Goal: Task Accomplishment & Management: Manage account settings

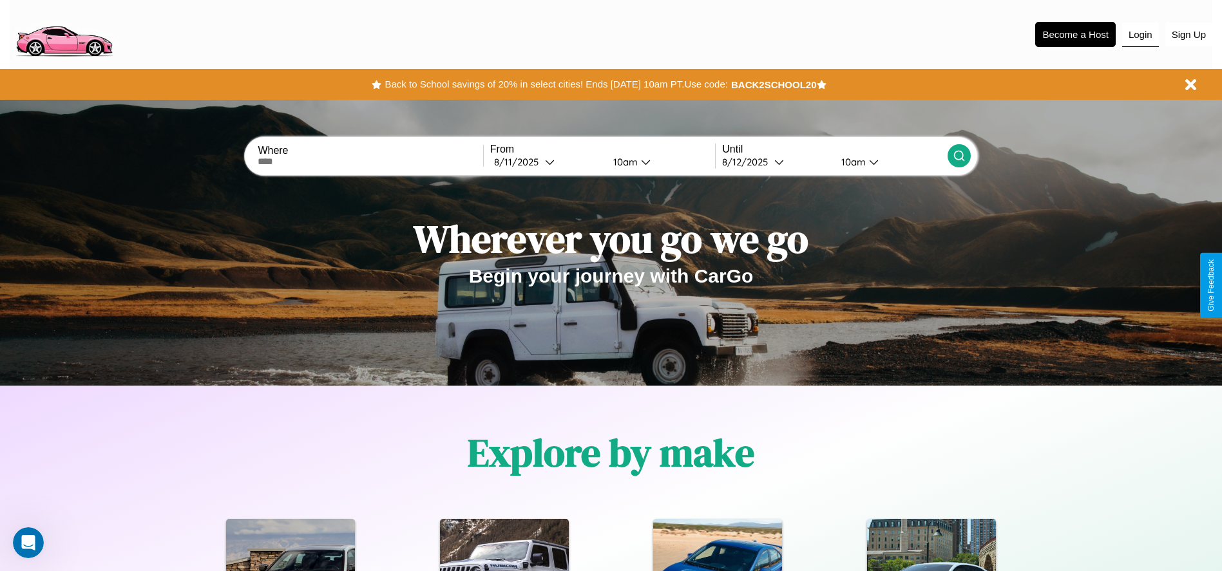
click at [1140, 34] on button "Login" at bounding box center [1140, 35] width 37 height 24
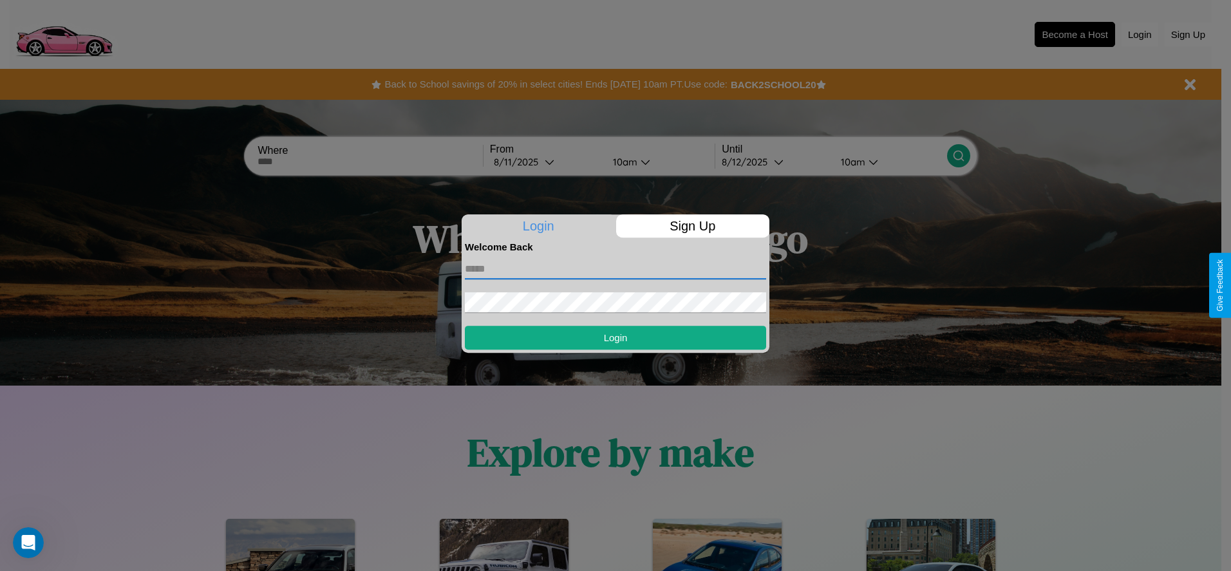
click at [616, 269] on input "text" at bounding box center [615, 269] width 301 height 21
type input "**********"
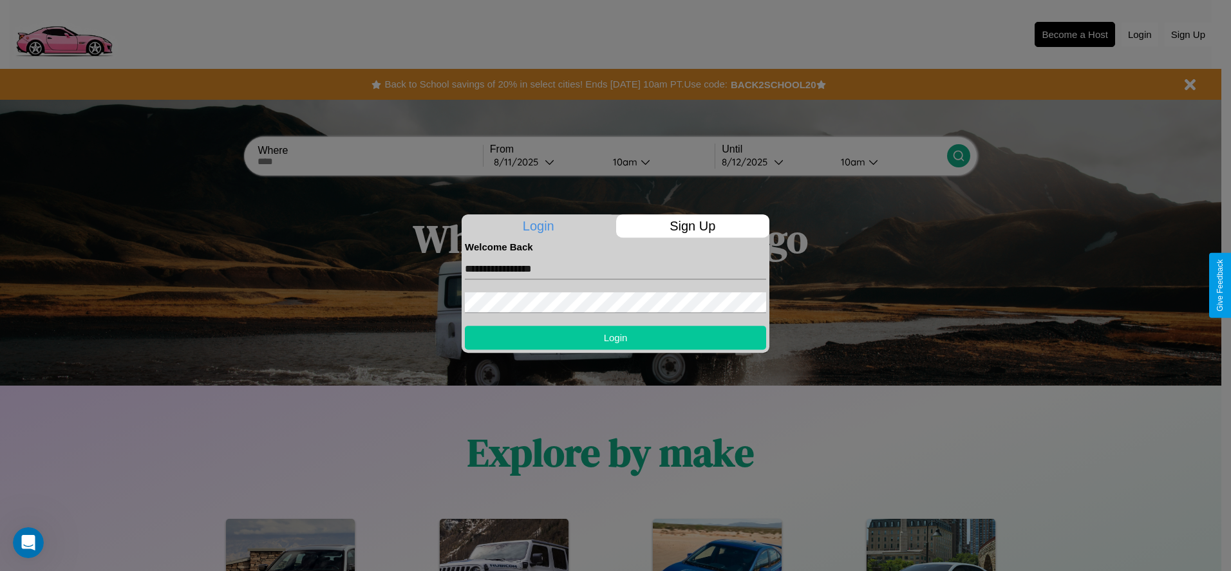
click at [616, 337] on button "Login" at bounding box center [615, 338] width 301 height 24
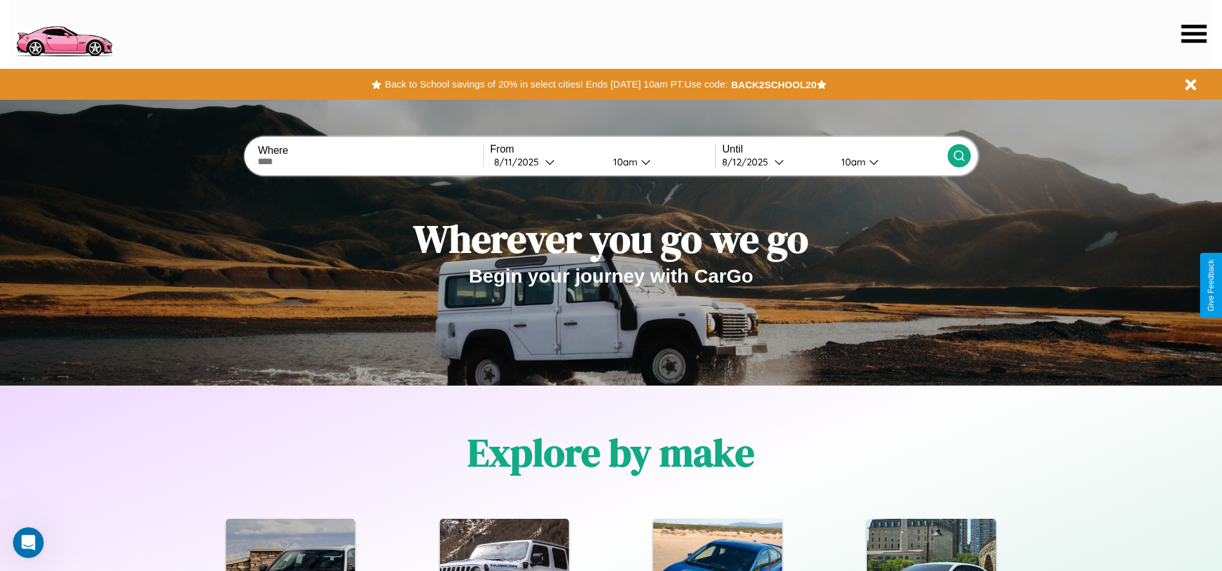
click at [1193, 33] on icon at bounding box center [1193, 33] width 25 height 18
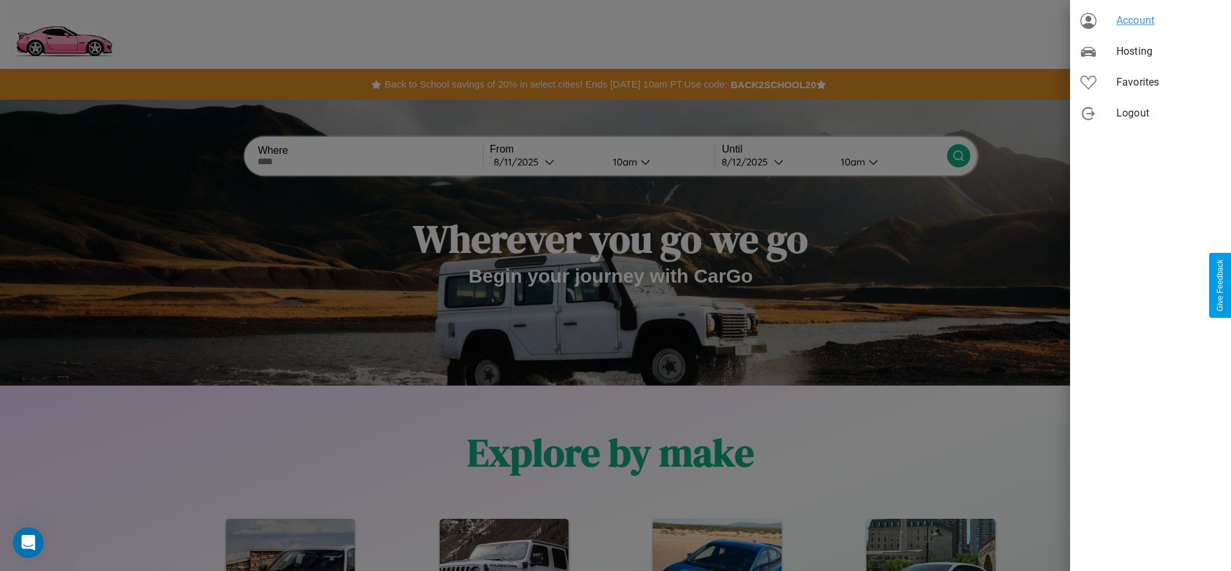
click at [1151, 21] on span "Account" at bounding box center [1169, 20] width 104 height 15
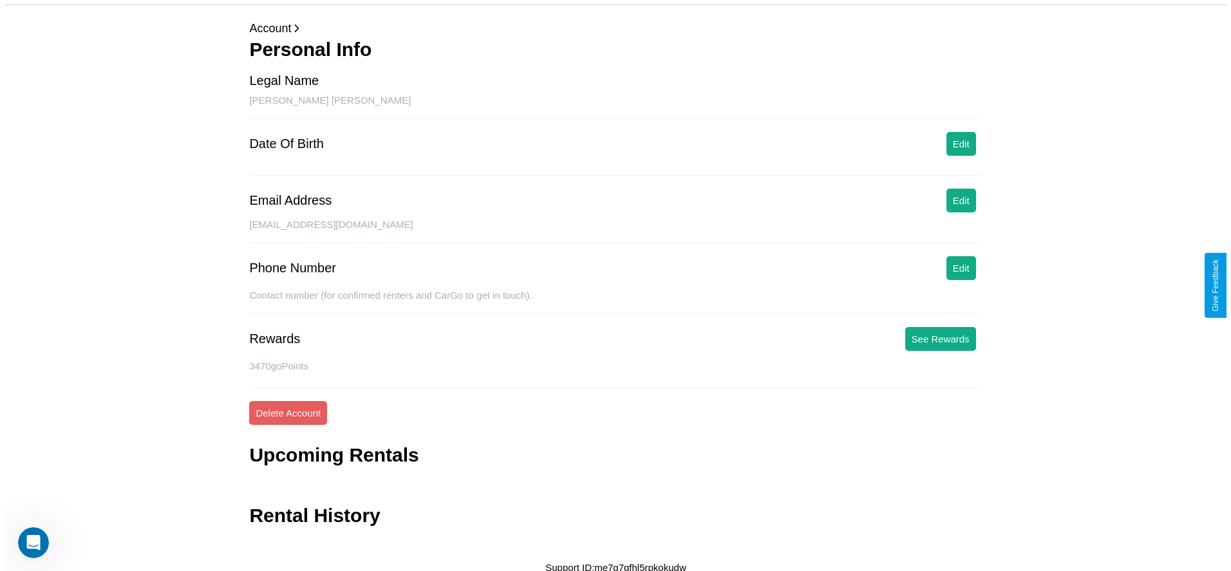
scroll to position [52, 0]
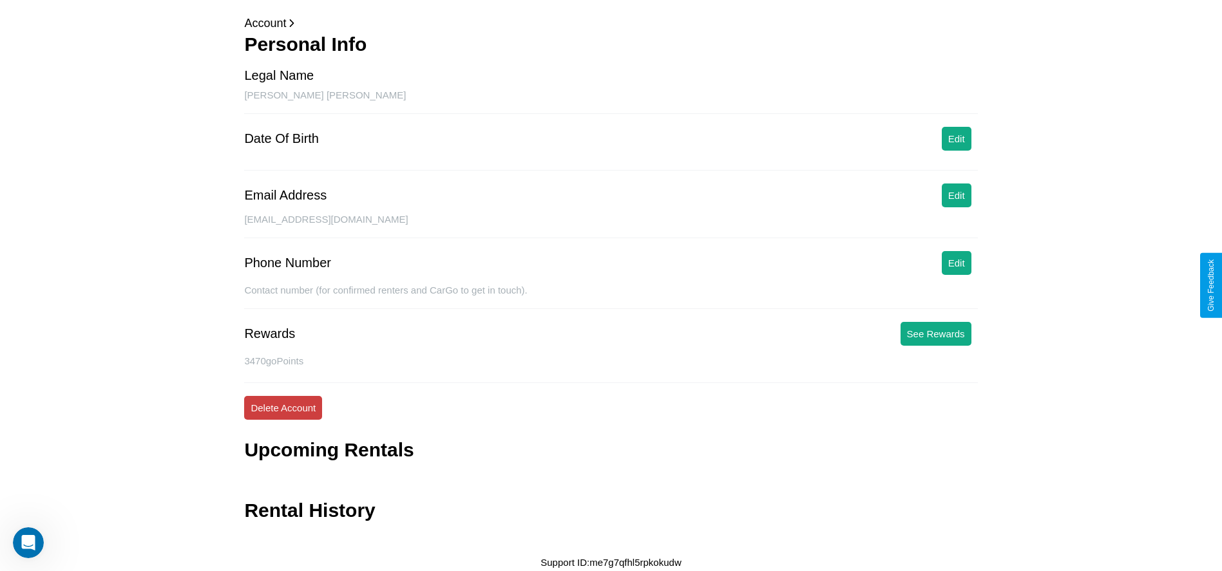
click at [283, 408] on button "Delete Account" at bounding box center [283, 408] width 78 height 24
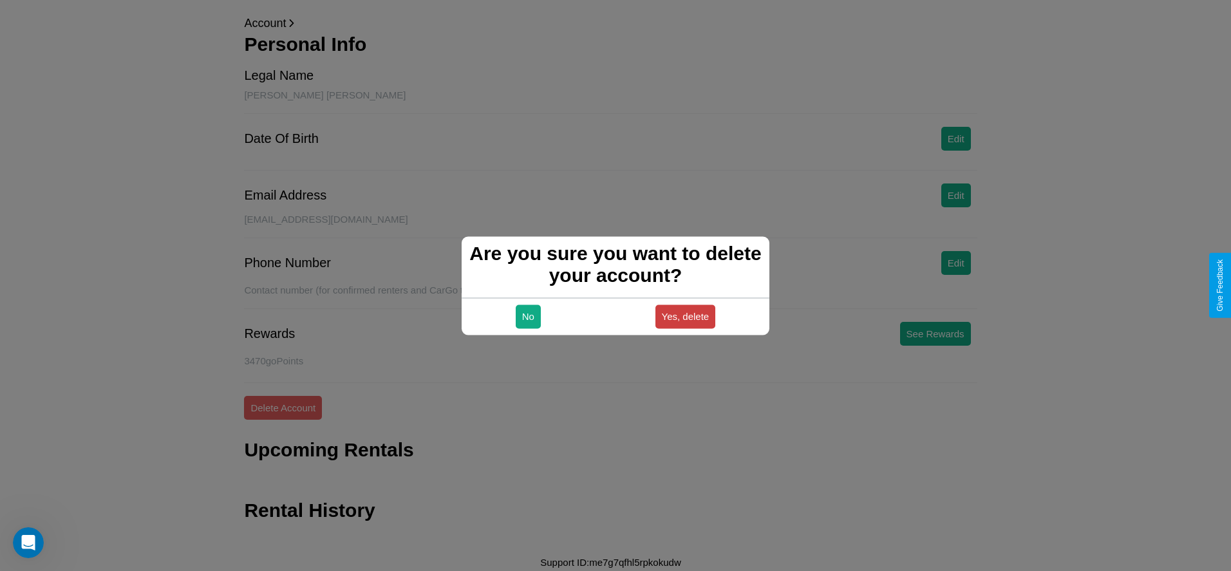
click at [685, 316] on button "Yes, delete" at bounding box center [686, 317] width 61 height 24
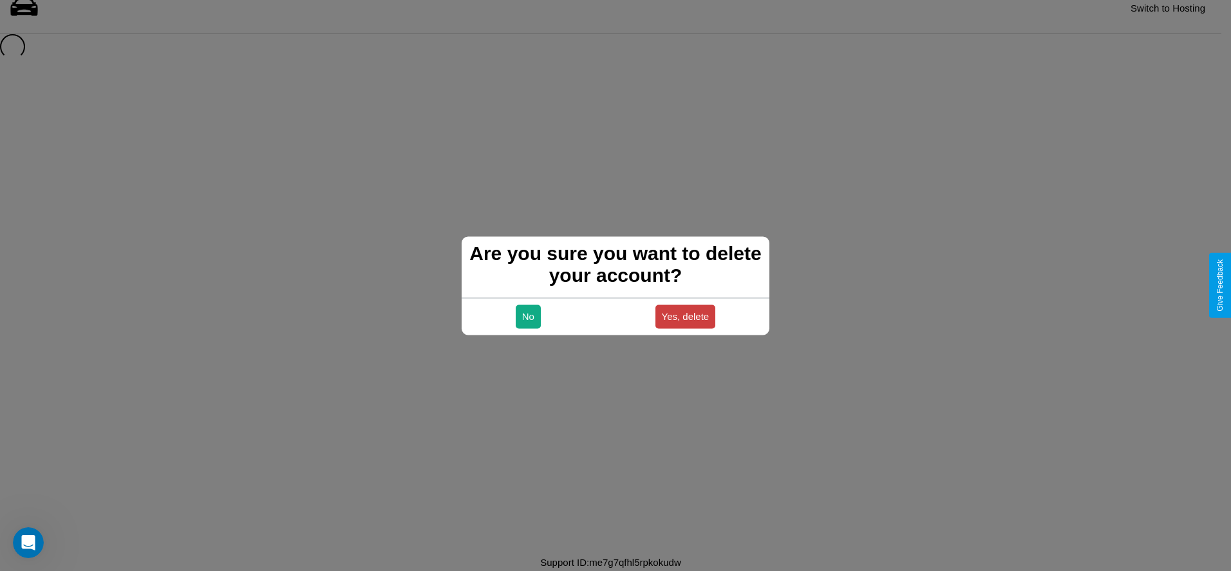
scroll to position [17, 0]
